Goal: Information Seeking & Learning: Find specific fact

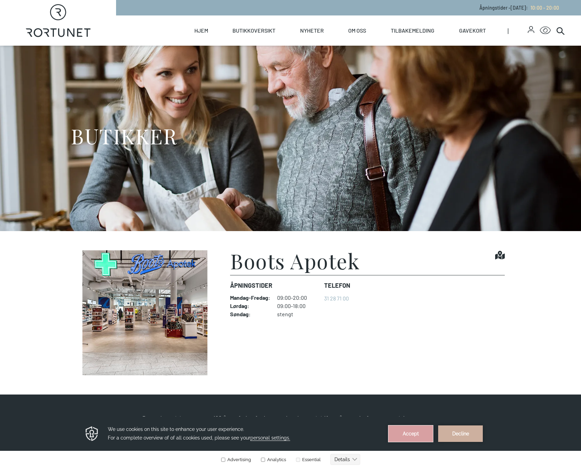
click at [413, 434] on button "Accept" at bounding box center [410, 433] width 45 height 16
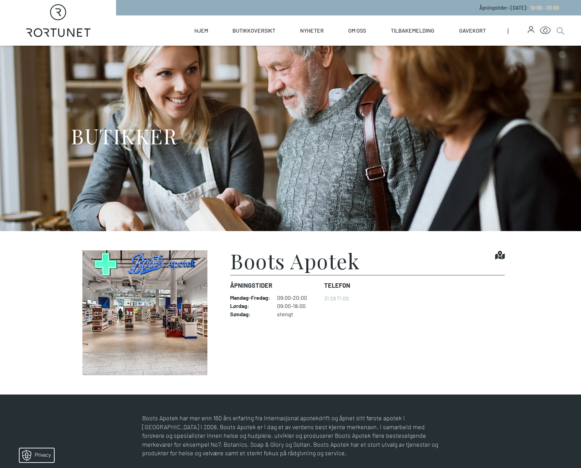
click at [558, 31] on icon at bounding box center [560, 30] width 8 height 8
click at [559, 30] on icon at bounding box center [560, 30] width 8 height 8
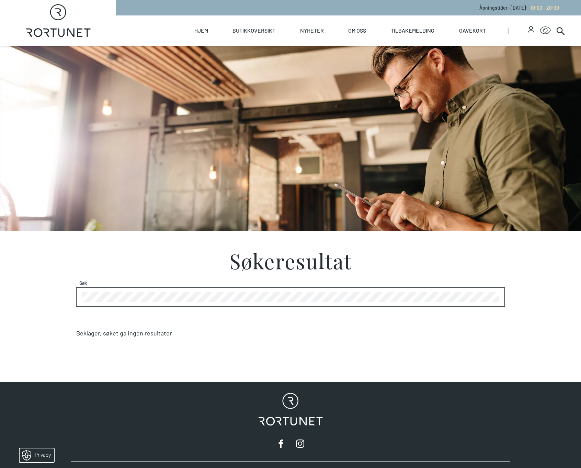
click at [147, 291] on div "Søk" at bounding box center [290, 296] width 428 height 19
click at [73, 298] on div "Søkeresultat Søk Beklager, søket ga ingen resultater" at bounding box center [290, 302] width 439 height 105
